Goal: Task Accomplishment & Management: Manage account settings

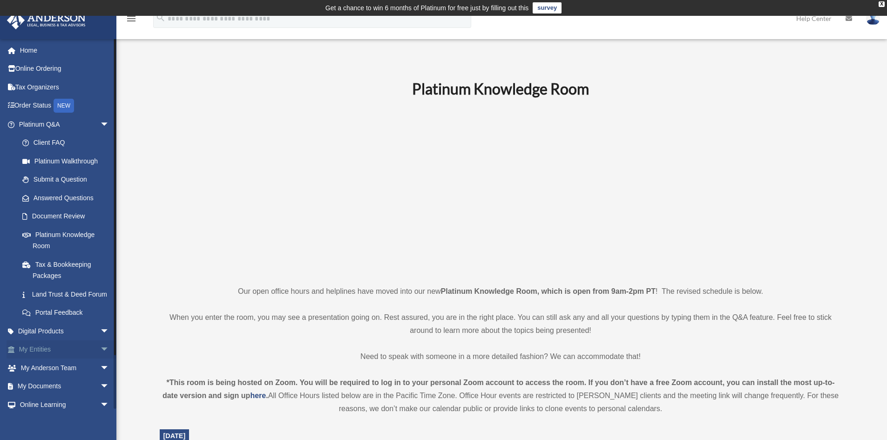
click at [100, 360] on span "arrow_drop_down" at bounding box center [109, 349] width 19 height 19
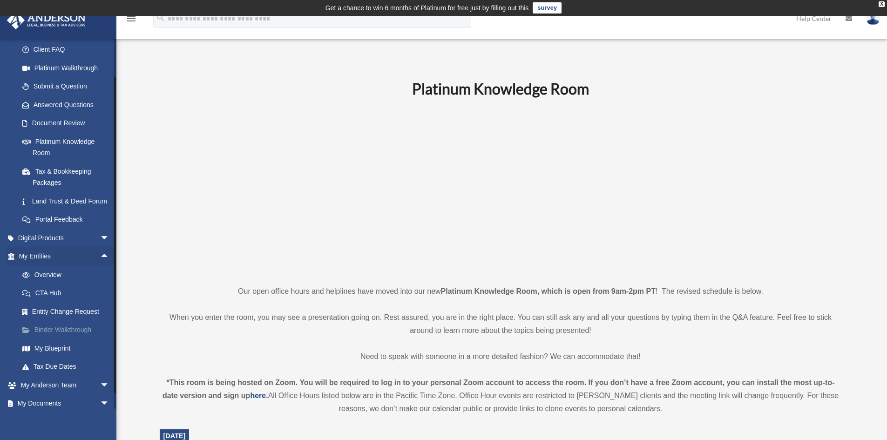
scroll to position [140, 0]
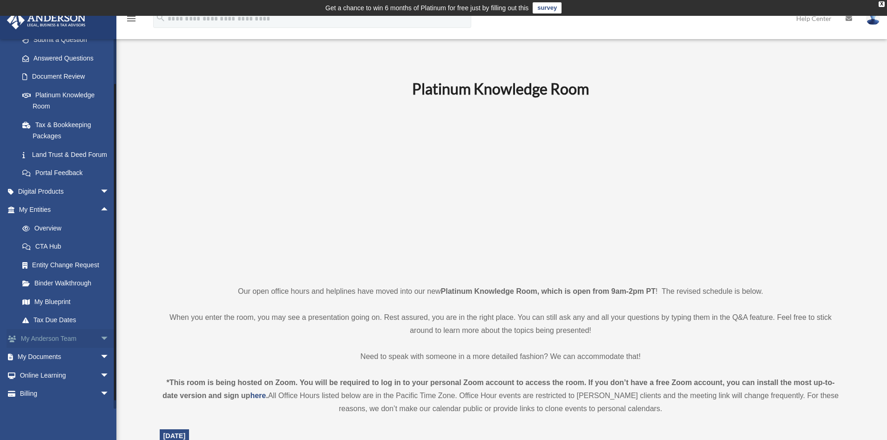
click at [100, 346] on span "arrow_drop_down" at bounding box center [109, 338] width 19 height 19
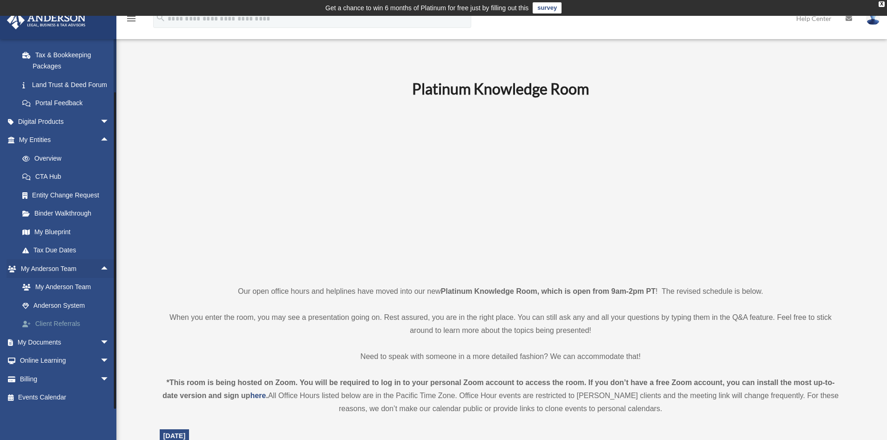
scroll to position [221, 0]
click at [100, 339] on span "arrow_drop_down" at bounding box center [109, 342] width 19 height 19
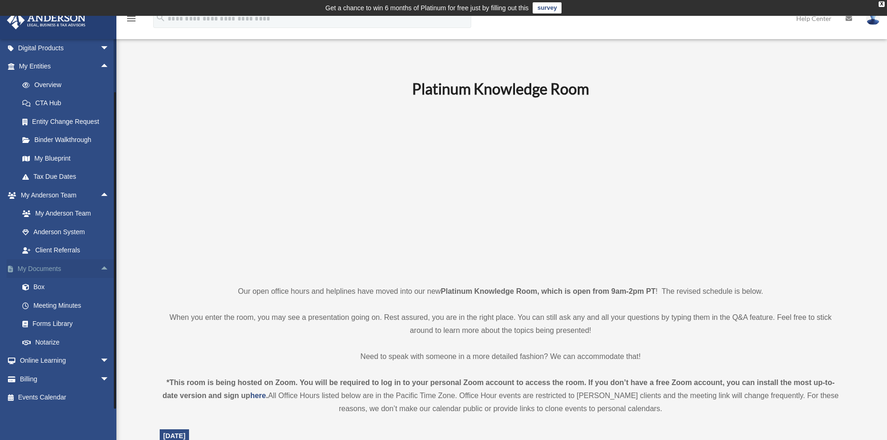
scroll to position [295, 0]
click at [100, 378] on span "arrow_drop_down" at bounding box center [109, 379] width 19 height 19
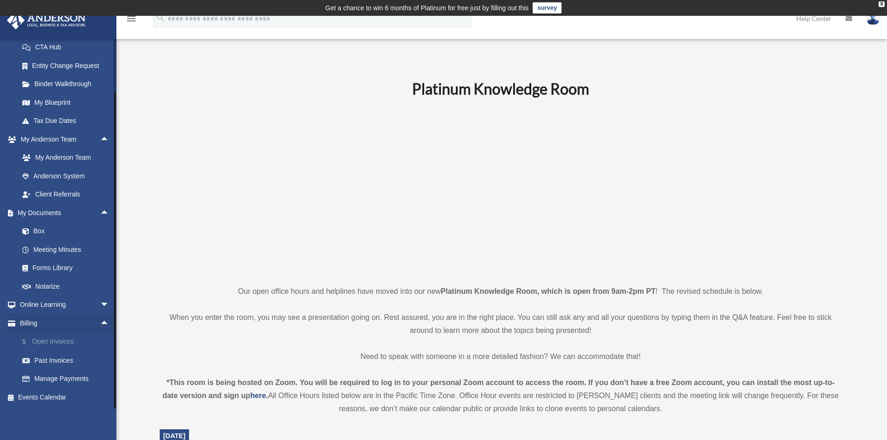
scroll to position [350, 0]
click at [52, 360] on link "Past Invoices" at bounding box center [68, 360] width 110 height 19
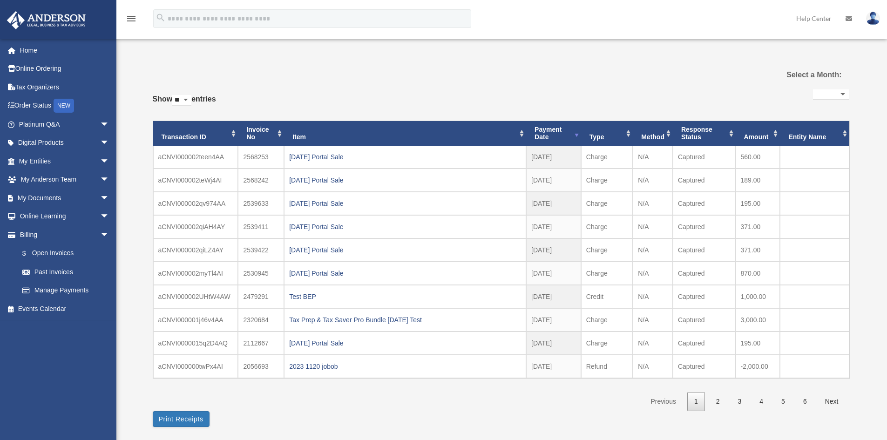
select select
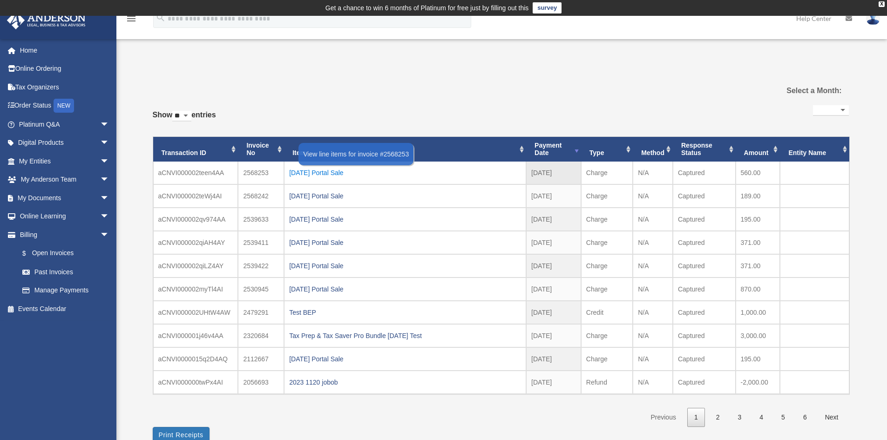
click at [337, 171] on div "[DATE] Portal Sale" at bounding box center [405, 172] width 232 height 13
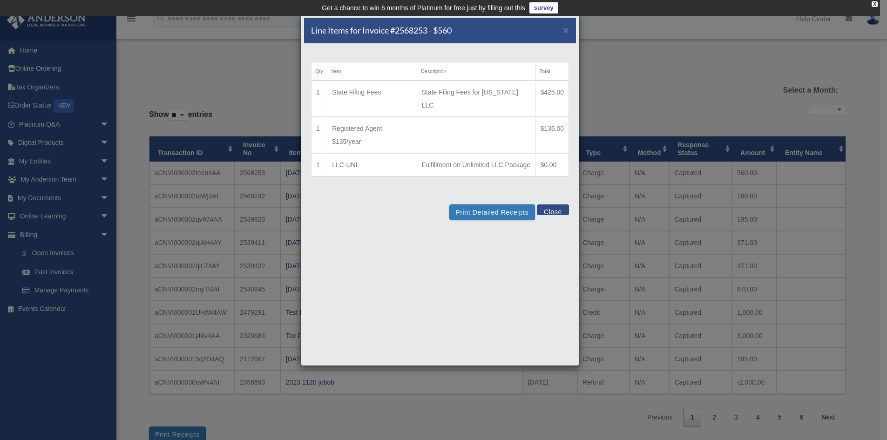
click at [556, 208] on button "Close" at bounding box center [553, 209] width 32 height 11
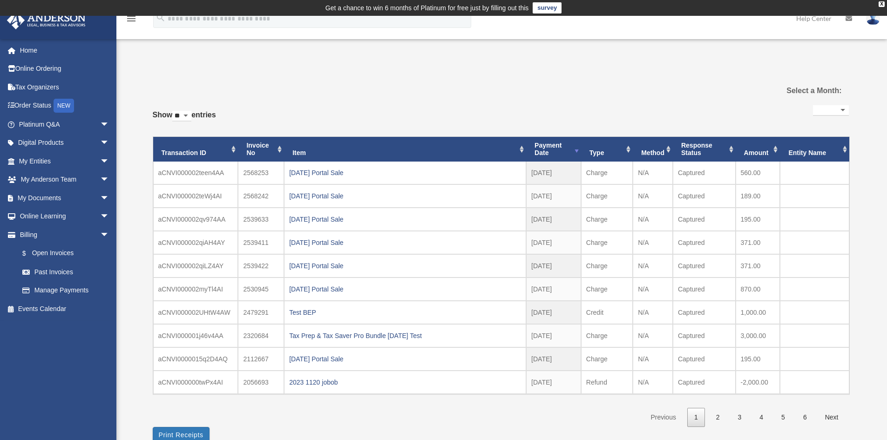
click at [252, 75] on div "**********" at bounding box center [501, 261] width 696 height 387
click at [71, 290] on link "Manage Payments" at bounding box center [68, 290] width 110 height 19
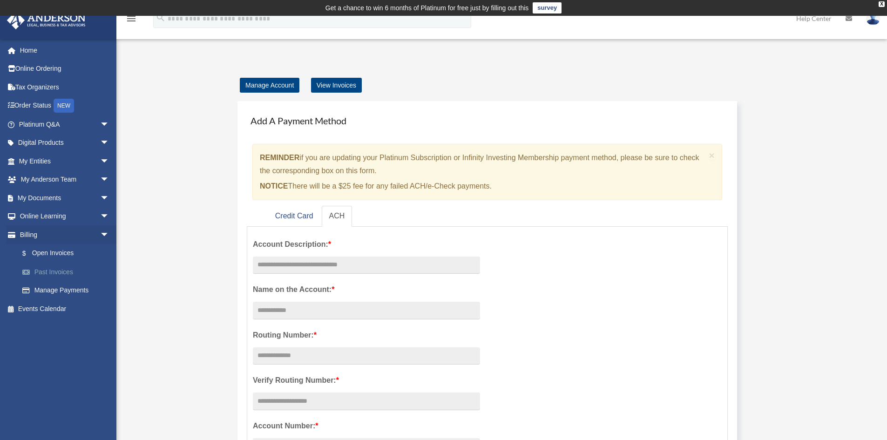
click at [63, 271] on link "Past Invoices" at bounding box center [68, 272] width 110 height 19
click at [51, 270] on link "Past Invoices" at bounding box center [68, 272] width 110 height 19
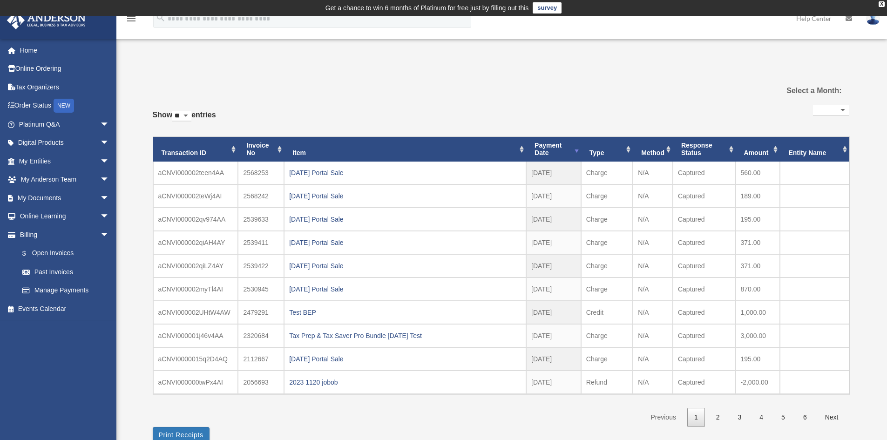
select select
